Goal: Obtain resource: Download file/media

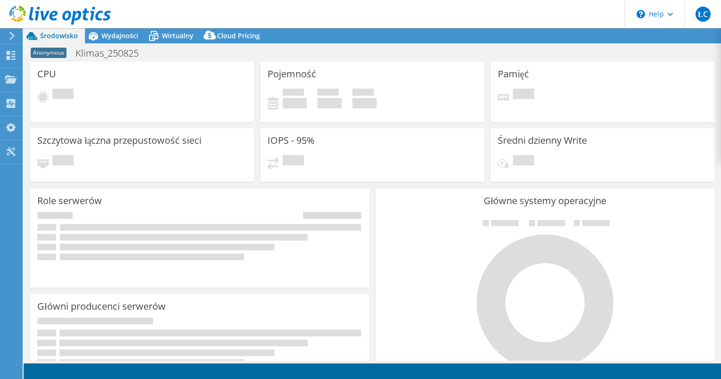
select select "USD"
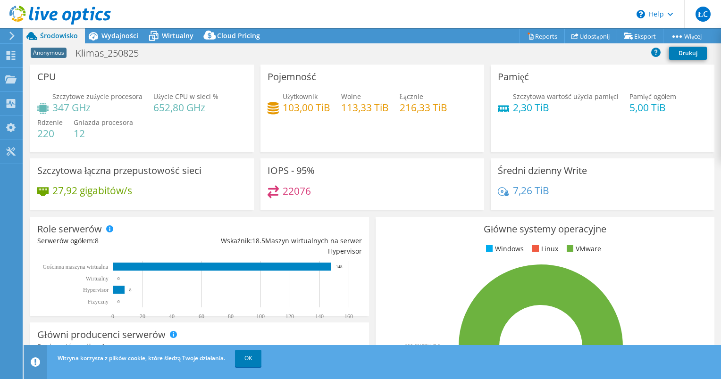
click at [533, 45] on div "Anonymous Klimas_250825 [GEOGRAPHIC_DATA]" at bounding box center [372, 52] width 697 height 17
click at [530, 33] on link "Reports" at bounding box center [541, 36] width 45 height 15
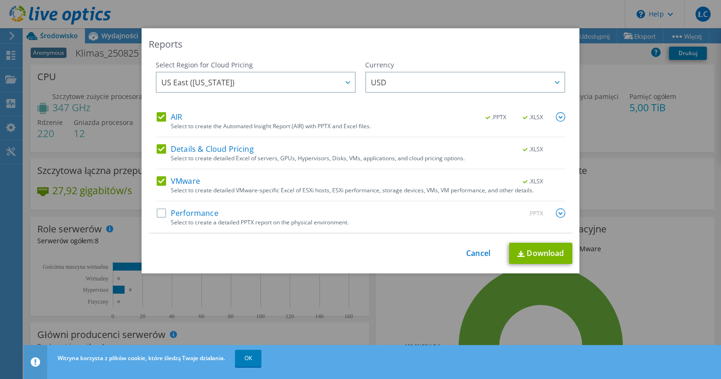
click at [430, 47] on div "Reports" at bounding box center [360, 44] width 423 height 13
click at [255, 361] on div "Reports Select Region for Cloud Pricing Asia Pacific ([GEOGRAPHIC_DATA]) [GEOGR…" at bounding box center [360, 189] width 721 height 379
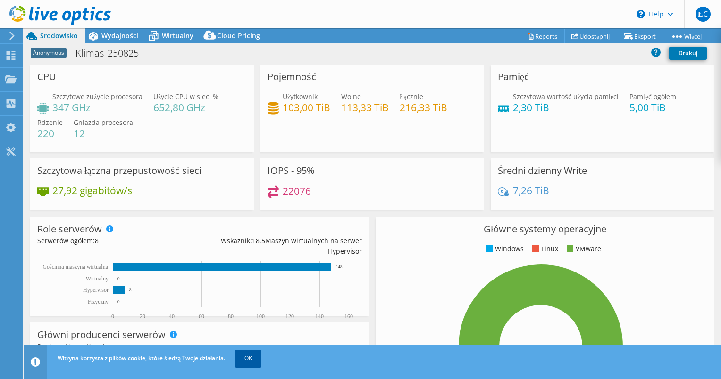
click at [251, 358] on link "OK" at bounding box center [248, 358] width 26 height 17
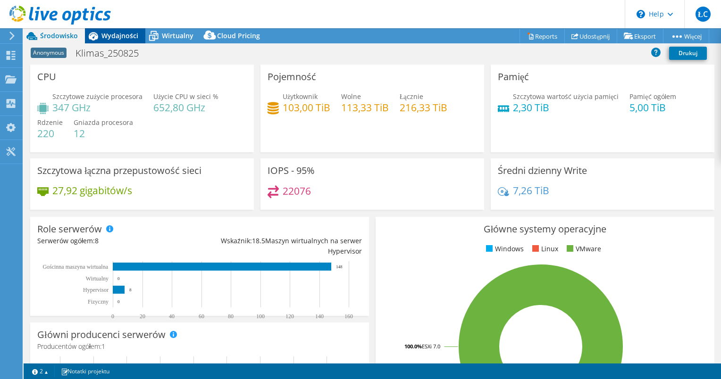
click at [122, 35] on span "Wydajności" at bounding box center [119, 35] width 37 height 9
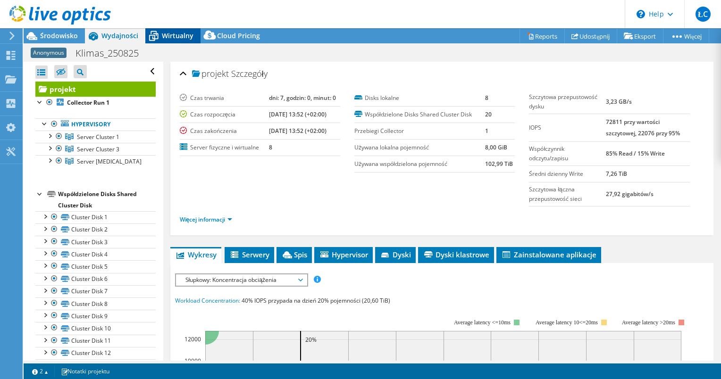
click at [173, 38] on span "Wirtualny" at bounding box center [178, 35] width 32 height 9
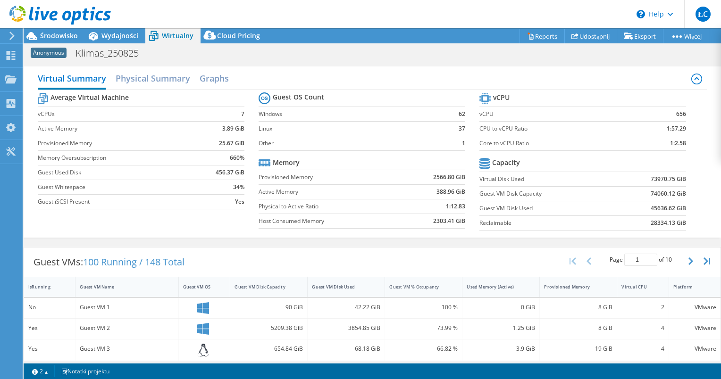
drag, startPoint x: 419, startPoint y: 43, endPoint x: 304, endPoint y: 39, distance: 115.2
click at [418, 43] on div "Anonymous Klimas_250825 [GEOGRAPHIC_DATA]" at bounding box center [372, 52] width 697 height 18
click at [56, 35] on span "Środowisko" at bounding box center [59, 35] width 38 height 9
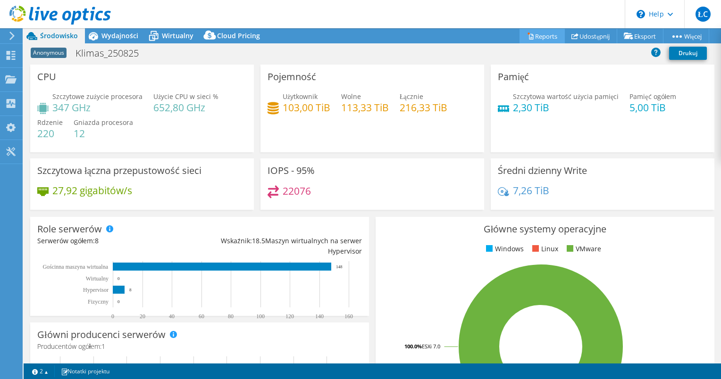
click at [540, 39] on link "Reports" at bounding box center [541, 36] width 45 height 15
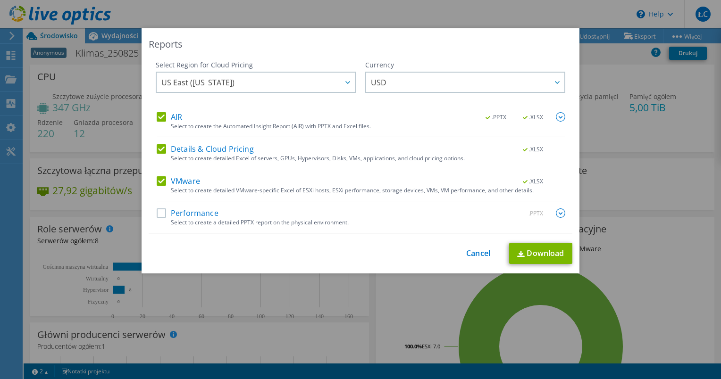
click at [160, 213] on label "Performance" at bounding box center [188, 212] width 62 height 9
click at [0, 0] on input "Performance" at bounding box center [0, 0] width 0 height 0
click at [345, 82] on icon at bounding box center [347, 82] width 5 height 3
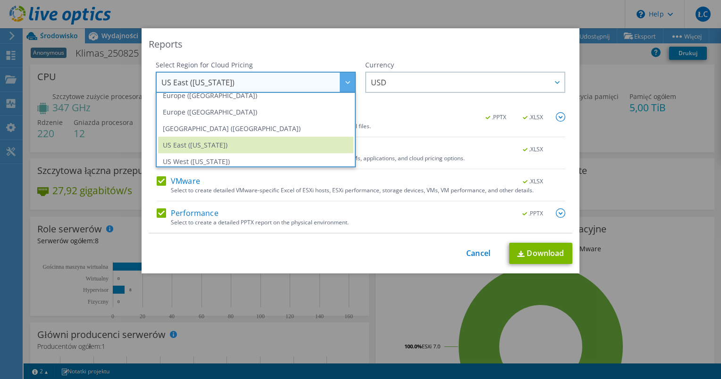
scroll to position [108, 0]
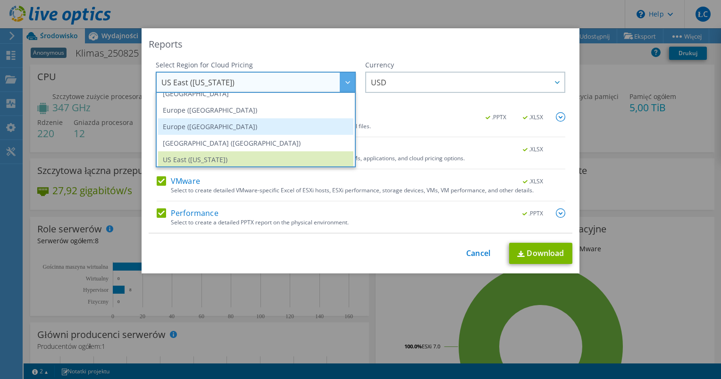
click at [249, 131] on li "Europe ([GEOGRAPHIC_DATA])" at bounding box center [255, 126] width 195 height 17
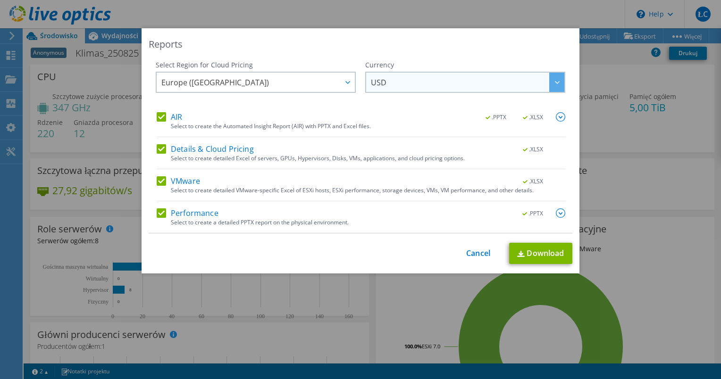
click at [550, 81] on div at bounding box center [556, 82] width 15 height 19
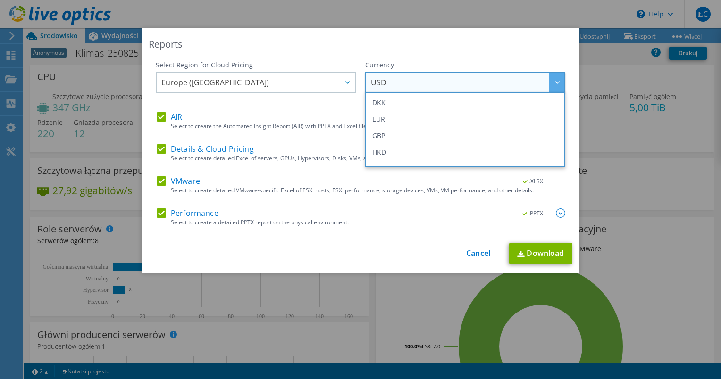
scroll to position [97, 0]
click at [434, 33] on div "Reports Select Region for Cloud Pricing Asia Pacific ([GEOGRAPHIC_DATA]) [GEOGR…" at bounding box center [360, 150] width 438 height 245
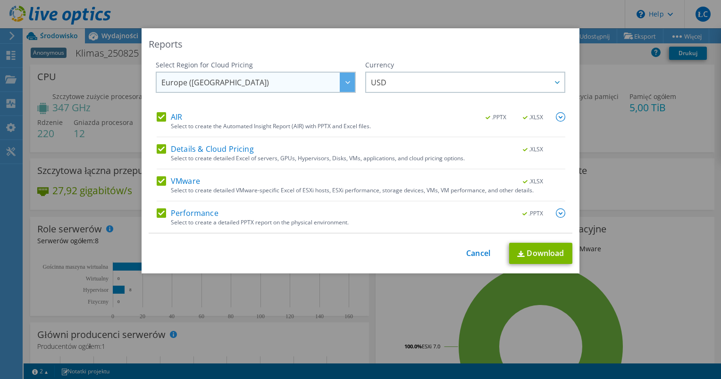
click at [350, 83] on div at bounding box center [347, 82] width 15 height 19
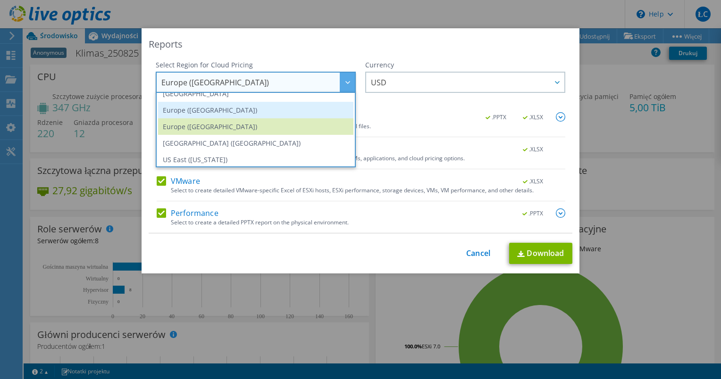
scroll to position [61, 0]
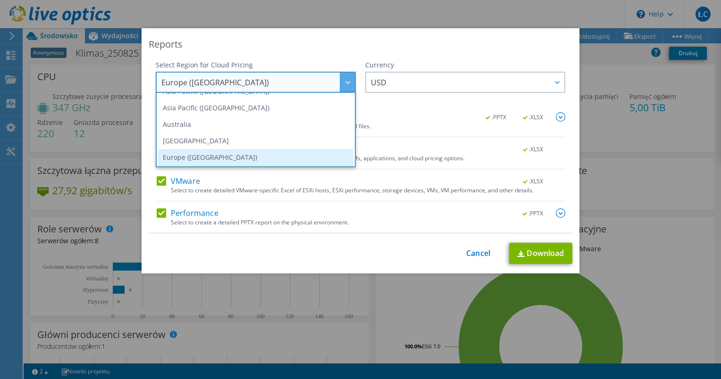
click at [221, 154] on li "Europe ([GEOGRAPHIC_DATA])" at bounding box center [255, 157] width 195 height 17
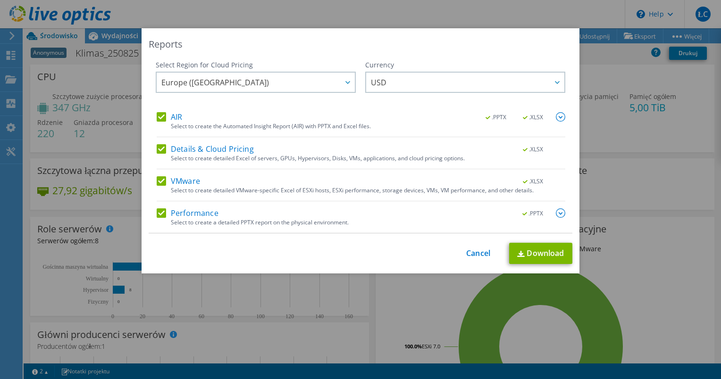
click at [301, 49] on div "Reports" at bounding box center [360, 44] width 423 height 13
click at [557, 80] on div at bounding box center [556, 82] width 15 height 19
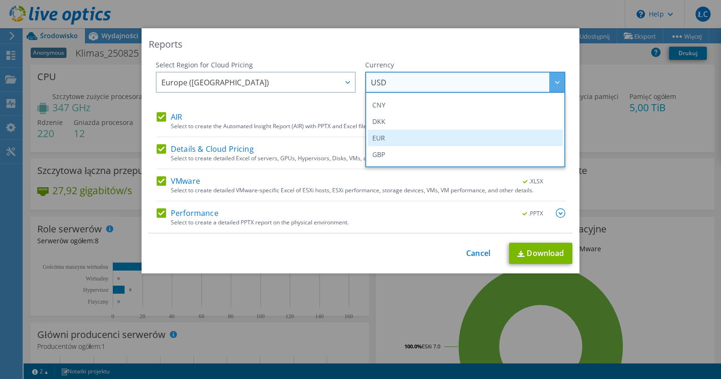
click at [457, 139] on li "EUR" at bounding box center [464, 138] width 195 height 17
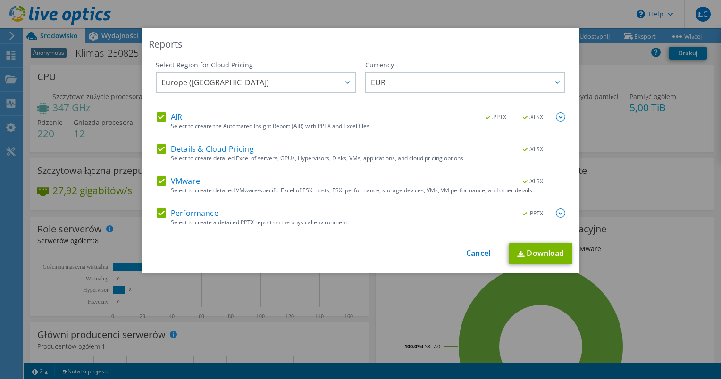
click at [558, 210] on img at bounding box center [560, 212] width 9 height 9
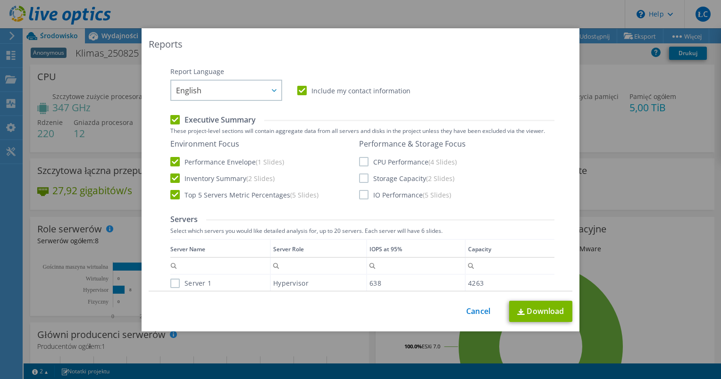
scroll to position [141, 0]
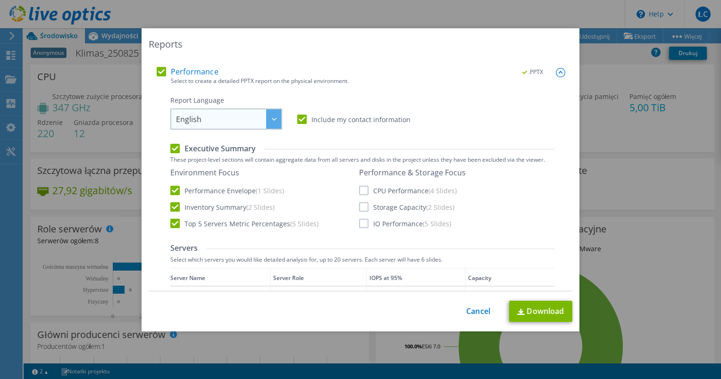
click at [268, 116] on div at bounding box center [273, 118] width 15 height 19
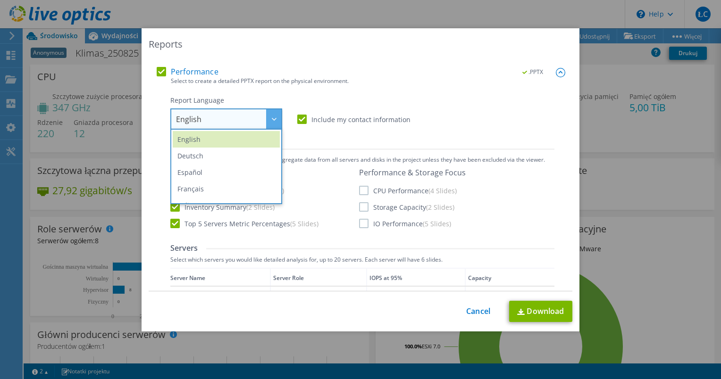
click at [277, 147] on ul "English Deutsch Español Français Italiano Polski Português Русский 한국어 中文 日本語" at bounding box center [226, 166] width 112 height 75
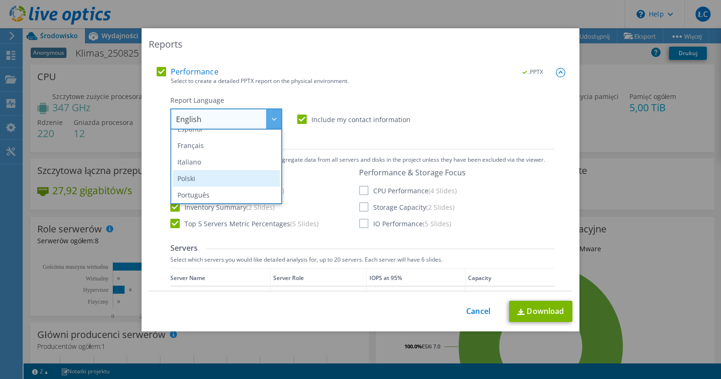
click at [253, 173] on li "Polski" at bounding box center [226, 178] width 107 height 17
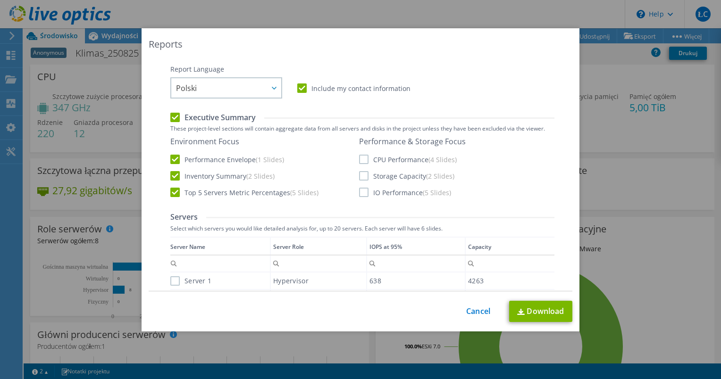
scroll to position [189, 0]
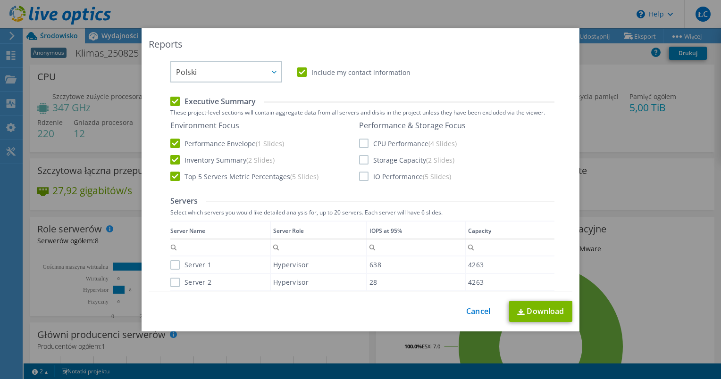
click at [359, 142] on label "CPU Performance (4 Slides)" at bounding box center [408, 143] width 98 height 9
click at [0, 0] on input "CPU Performance (4 Slides)" at bounding box center [0, 0] width 0 height 0
click at [359, 161] on label "Storage Capacity (2 Slides)" at bounding box center [406, 159] width 95 height 9
click at [0, 0] on input "Storage Capacity (2 Slides)" at bounding box center [0, 0] width 0 height 0
click at [359, 180] on label "IO Performance (5 Slides)" at bounding box center [405, 176] width 92 height 9
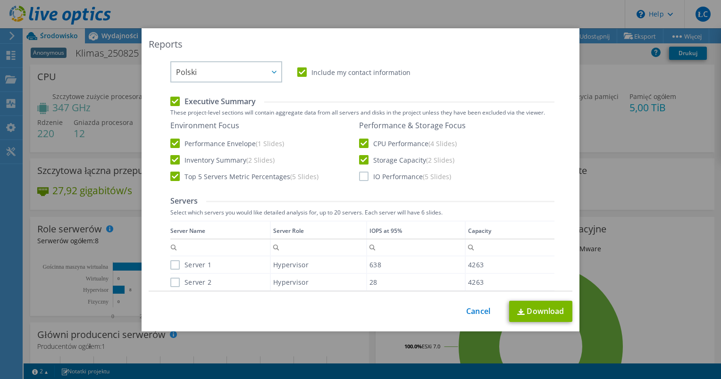
click at [0, 0] on input "IO Performance (5 Slides)" at bounding box center [0, 0] width 0 height 0
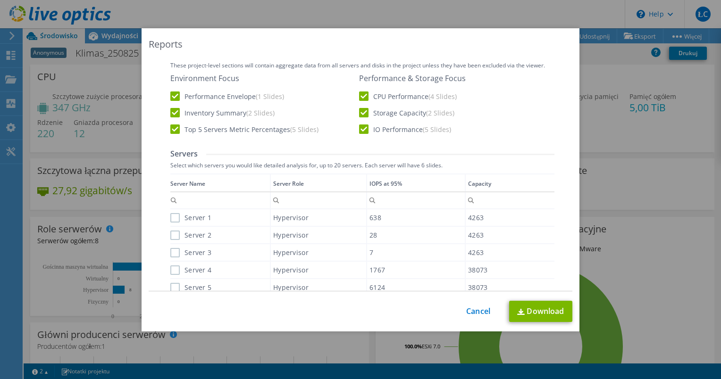
scroll to position [283, 0]
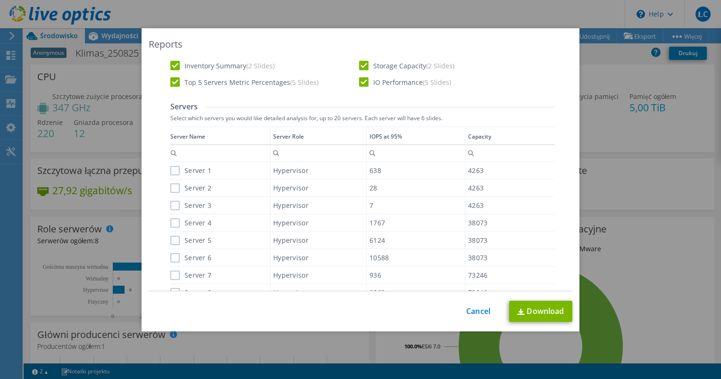
click at [171, 172] on label "Server 1" at bounding box center [190, 170] width 41 height 9
click at [0, 0] on input "Server 1" at bounding box center [0, 0] width 0 height 0
click at [172, 190] on label "Server 2" at bounding box center [190, 187] width 41 height 9
click at [0, 0] on input "Server 2" at bounding box center [0, 0] width 0 height 0
click at [172, 204] on label "Server 3" at bounding box center [190, 205] width 41 height 9
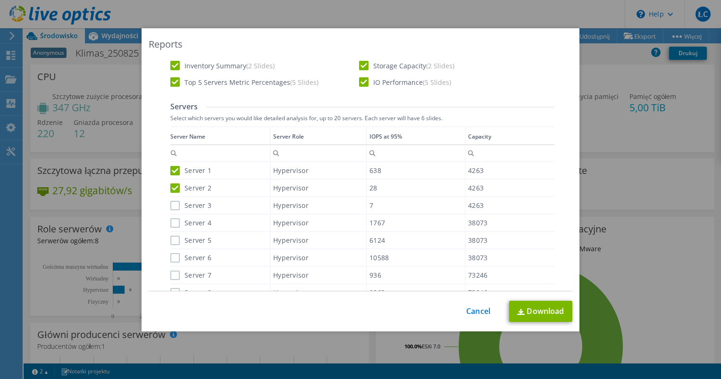
click at [0, 0] on input "Server 3" at bounding box center [0, 0] width 0 height 0
click at [174, 219] on label "Server 4" at bounding box center [190, 222] width 41 height 9
click at [0, 0] on input "Server 4" at bounding box center [0, 0] width 0 height 0
click at [172, 236] on label "Server 5" at bounding box center [190, 240] width 41 height 9
click at [0, 0] on input "Server 5" at bounding box center [0, 0] width 0 height 0
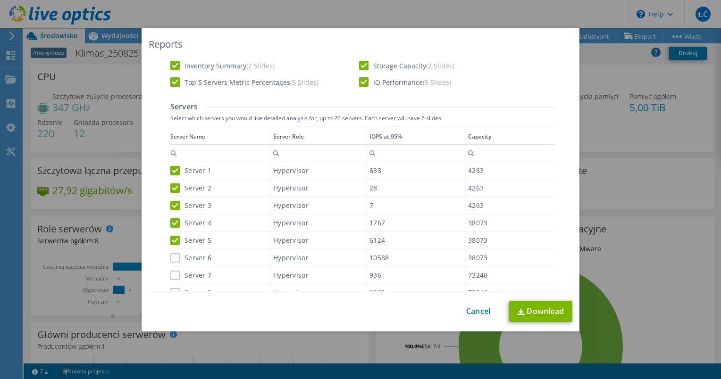
click at [175, 257] on label "Server 6" at bounding box center [190, 257] width 41 height 9
click at [0, 0] on input "Server 6" at bounding box center [0, 0] width 0 height 0
click at [173, 273] on label "Server 7" at bounding box center [190, 275] width 41 height 9
click at [0, 0] on input "Server 7" at bounding box center [0, 0] width 0 height 0
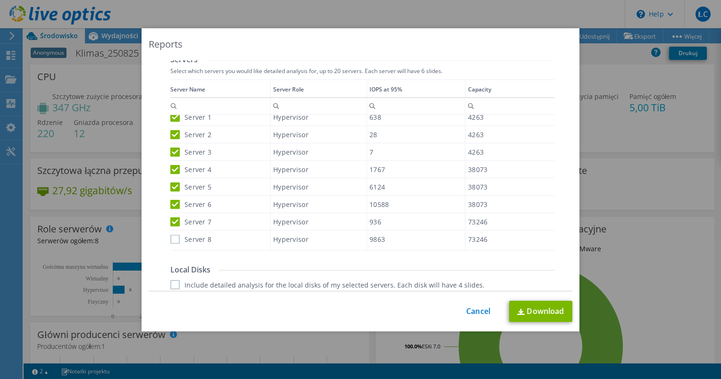
click at [170, 238] on label "Server 8" at bounding box center [190, 238] width 41 height 9
click at [0, 0] on input "Server 8" at bounding box center [0, 0] width 0 height 0
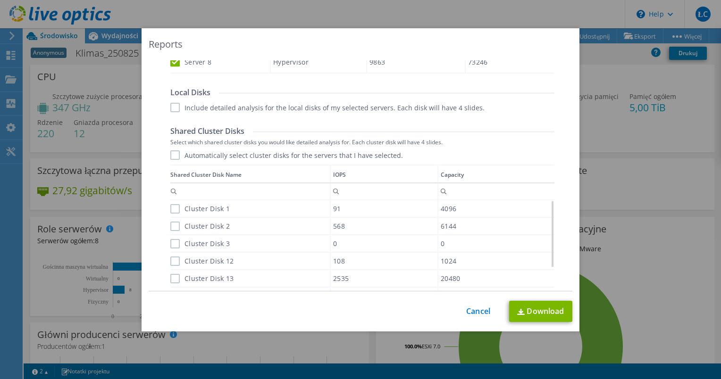
scroll to position [519, 0]
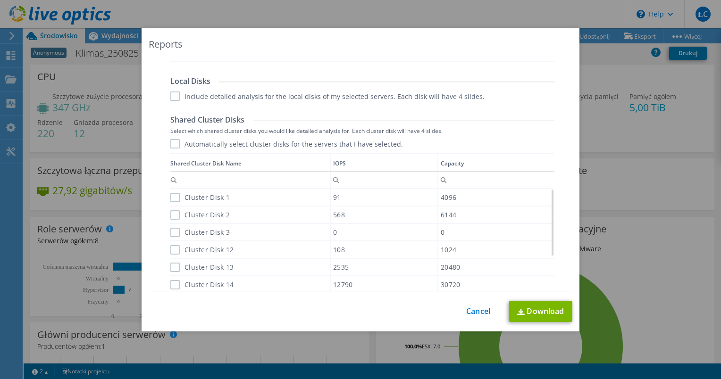
click at [170, 94] on label "Include detailed analysis for the local disks of my selected servers. Each disk…" at bounding box center [327, 95] width 314 height 9
click at [0, 0] on input "Include detailed analysis for the local disks of my selected servers. Each disk…" at bounding box center [0, 0] width 0 height 0
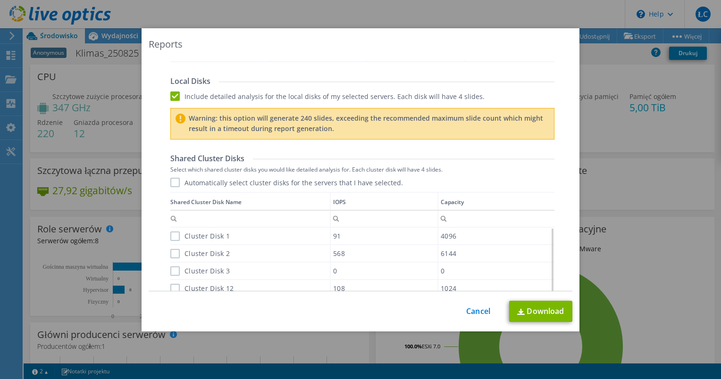
click at [172, 92] on label "Include detailed analysis for the local disks of my selected servers. Each disk…" at bounding box center [327, 95] width 314 height 9
click at [0, 0] on input "Include detailed analysis for the local disks of my selected servers. Each disk…" at bounding box center [0, 0] width 0 height 0
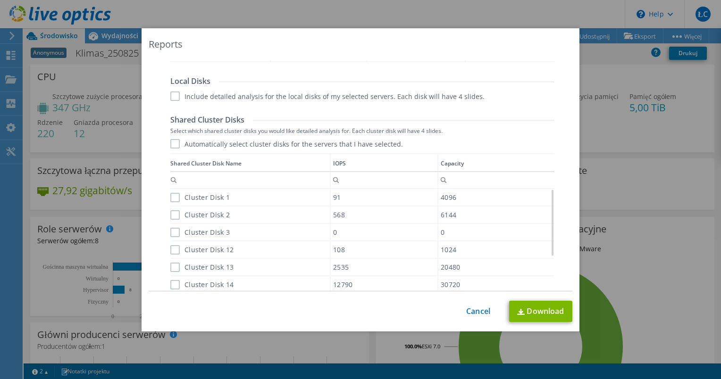
click at [173, 143] on label "Automatically select cluster disks for the servers that I have selected." at bounding box center [286, 143] width 232 height 9
click at [0, 0] on input "Automatically select cluster disks for the servers that I have selected." at bounding box center [0, 0] width 0 height 0
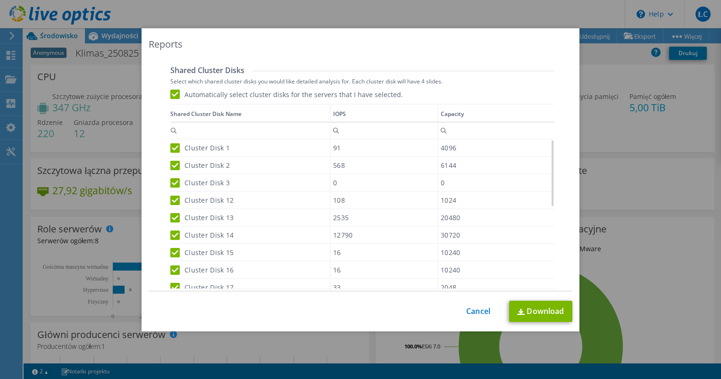
scroll to position [655, 0]
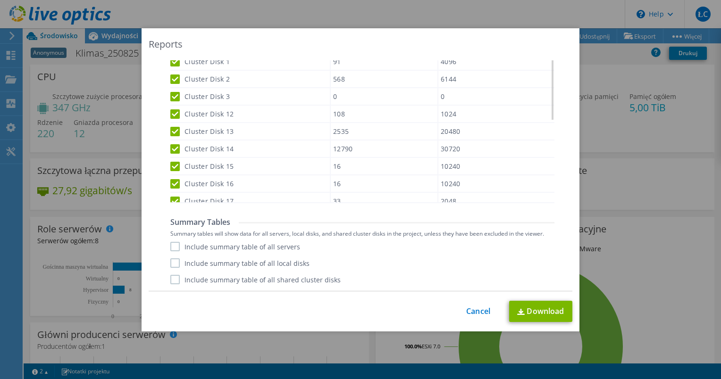
click at [274, 245] on label "Include summary table of all servers" at bounding box center [235, 246] width 130 height 9
click at [0, 0] on input "Include summary table of all servers" at bounding box center [0, 0] width 0 height 0
click at [271, 265] on label "Include summary table of all local disks" at bounding box center [239, 262] width 139 height 9
click at [0, 0] on input "Include summary table of all local disks" at bounding box center [0, 0] width 0 height 0
click at [274, 280] on label "Include summary table of all shared cluster disks" at bounding box center [255, 279] width 170 height 9
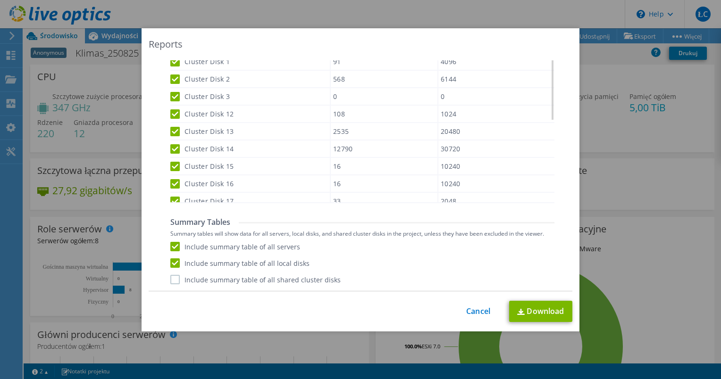
click at [0, 0] on input "Include summary table of all shared cluster disks" at bounding box center [0, 0] width 0 height 0
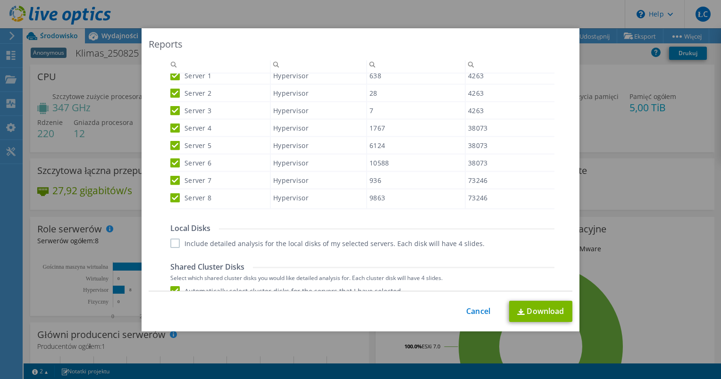
scroll to position [0, 0]
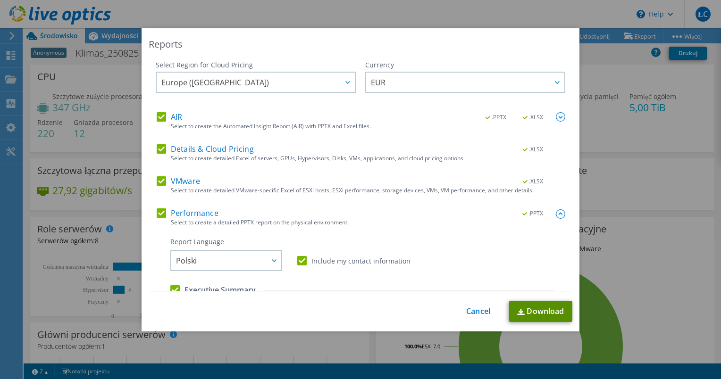
click at [542, 316] on link "Download" at bounding box center [540, 311] width 63 height 21
